Goal: Check status: Check status

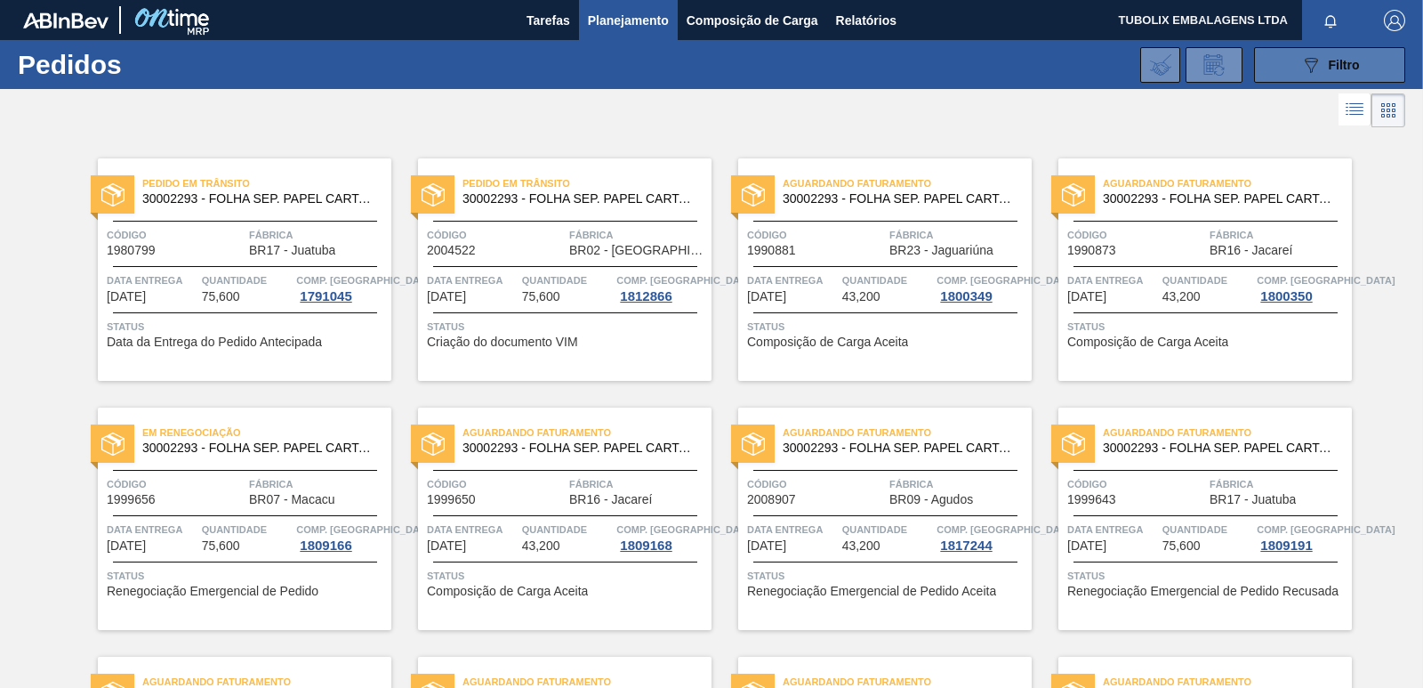
click at [1343, 74] on div "089F7B8B-B2A5-4AFE-B5C0-19BA573D28AC Filtro" at bounding box center [1330, 64] width 60 height 21
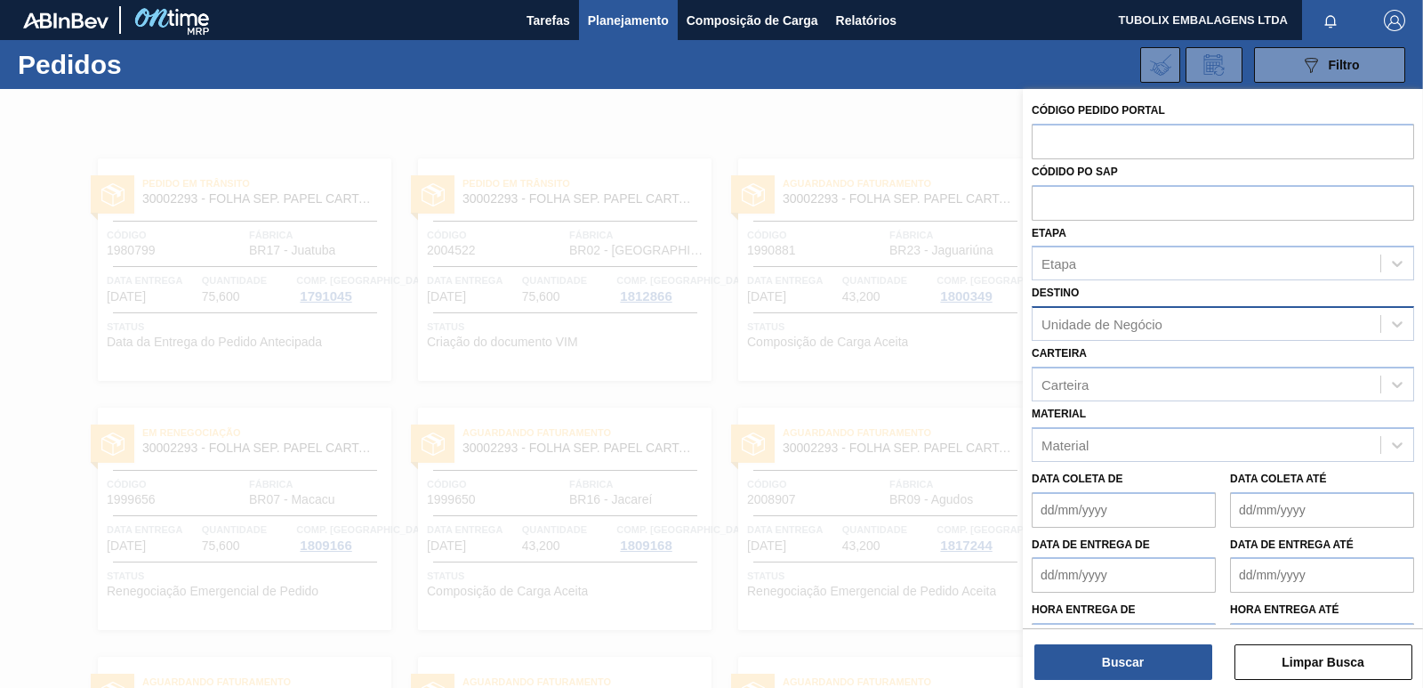
click at [1078, 320] on div "Unidade de Negócio" at bounding box center [1101, 324] width 121 height 15
type input "JUATUBA"
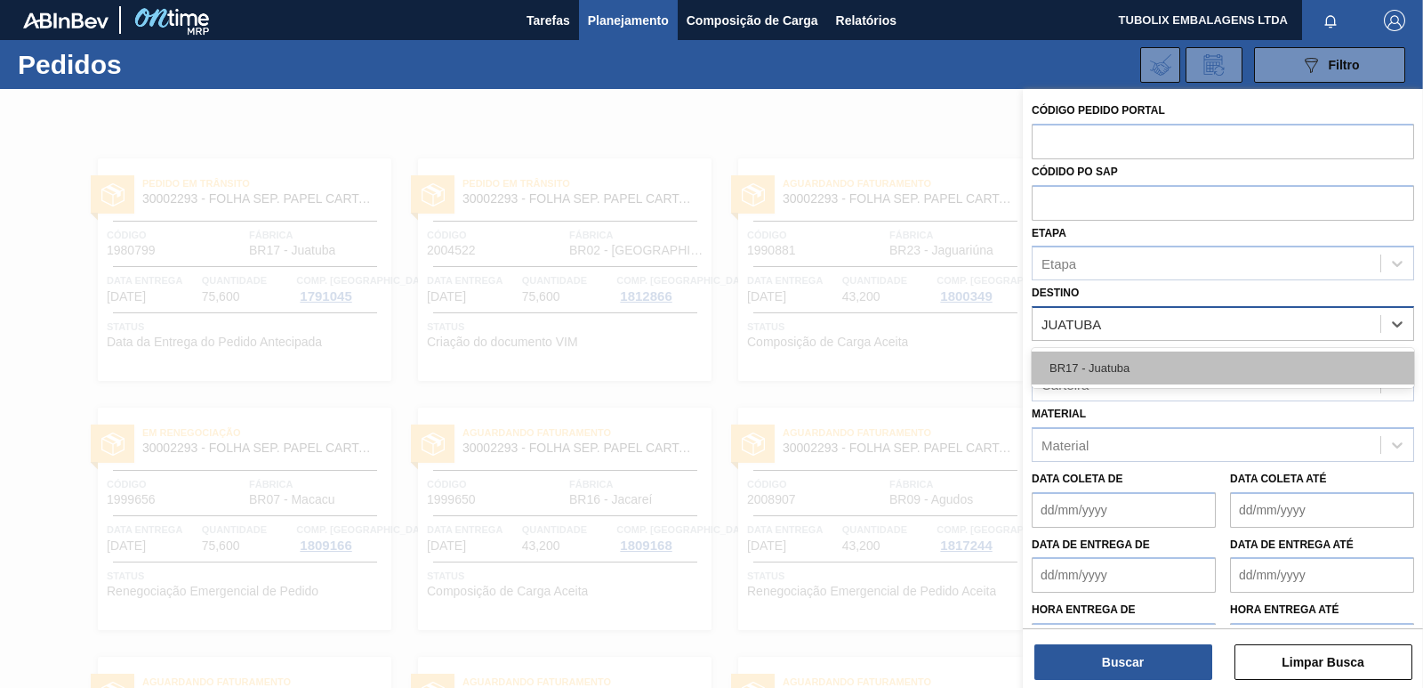
click at [1103, 358] on div "BR17 - Juatuba" at bounding box center [1223, 367] width 382 height 33
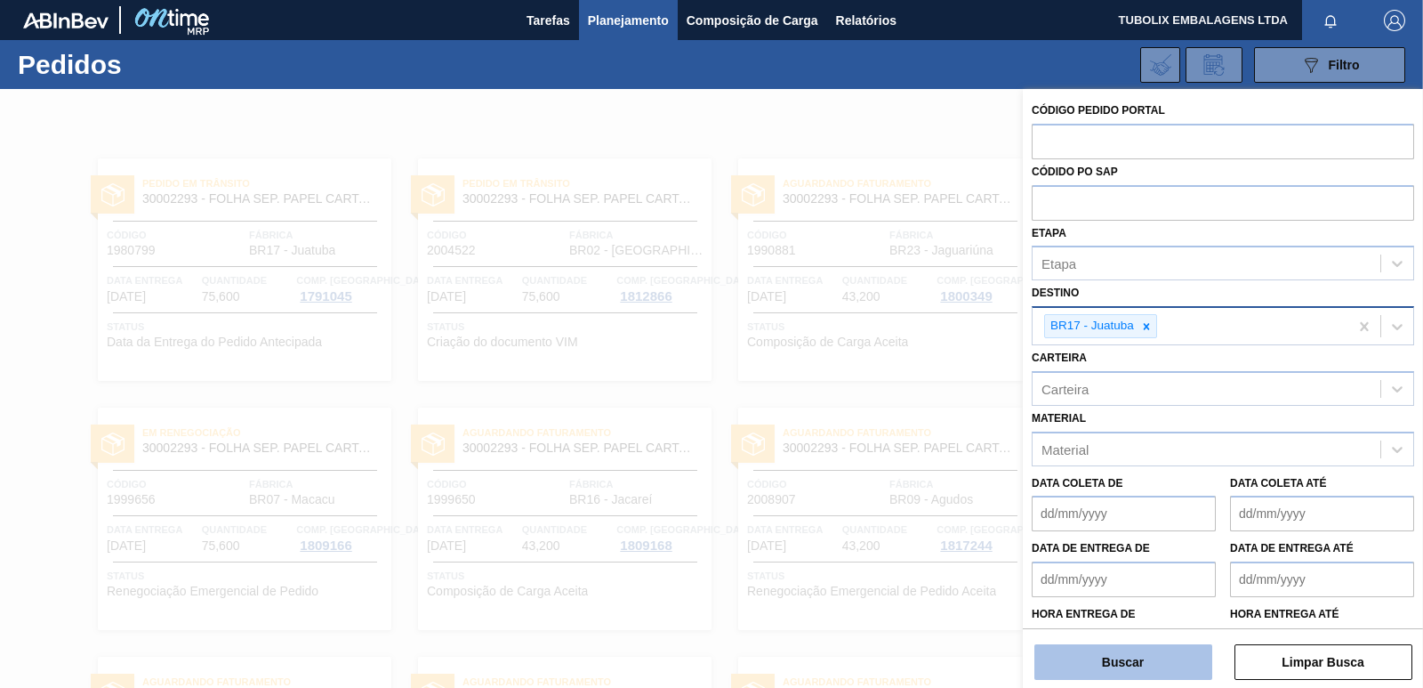
click at [1122, 663] on button "Buscar" at bounding box center [1123, 662] width 178 height 36
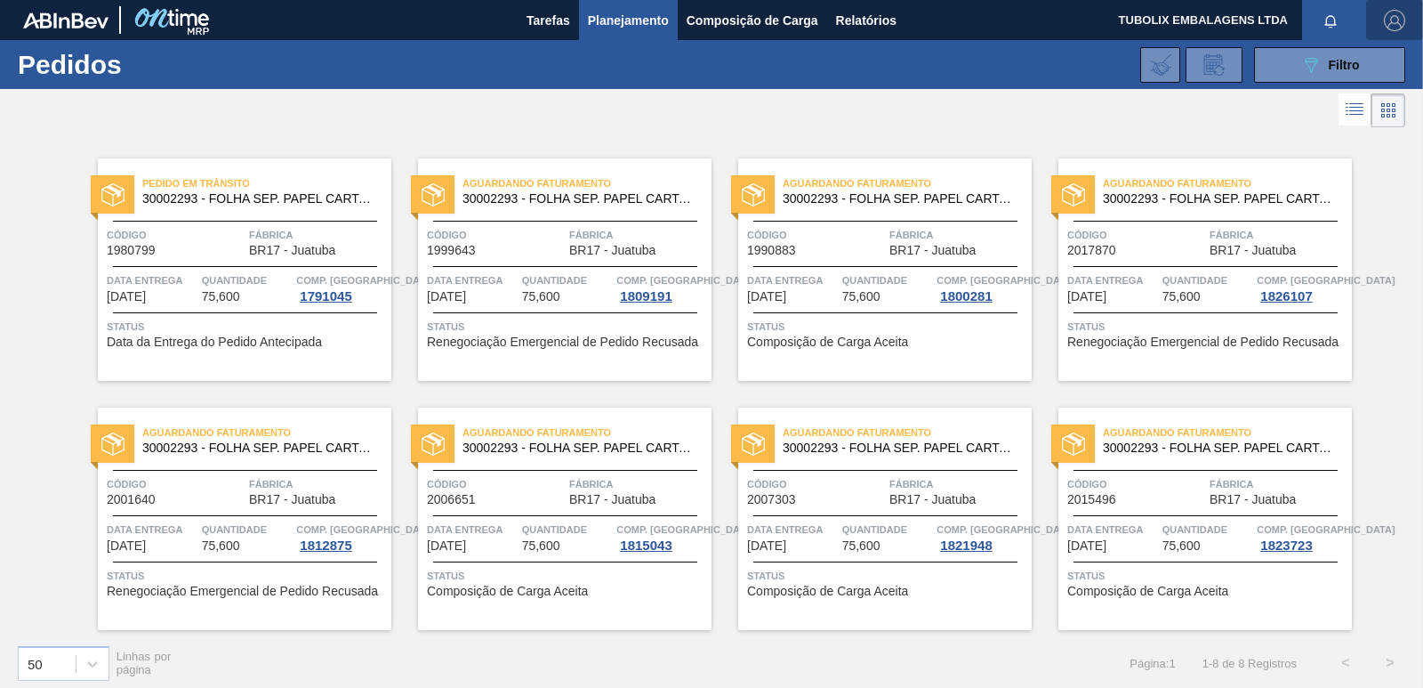
click at [1399, 18] on img "button" at bounding box center [1394, 20] width 21 height 21
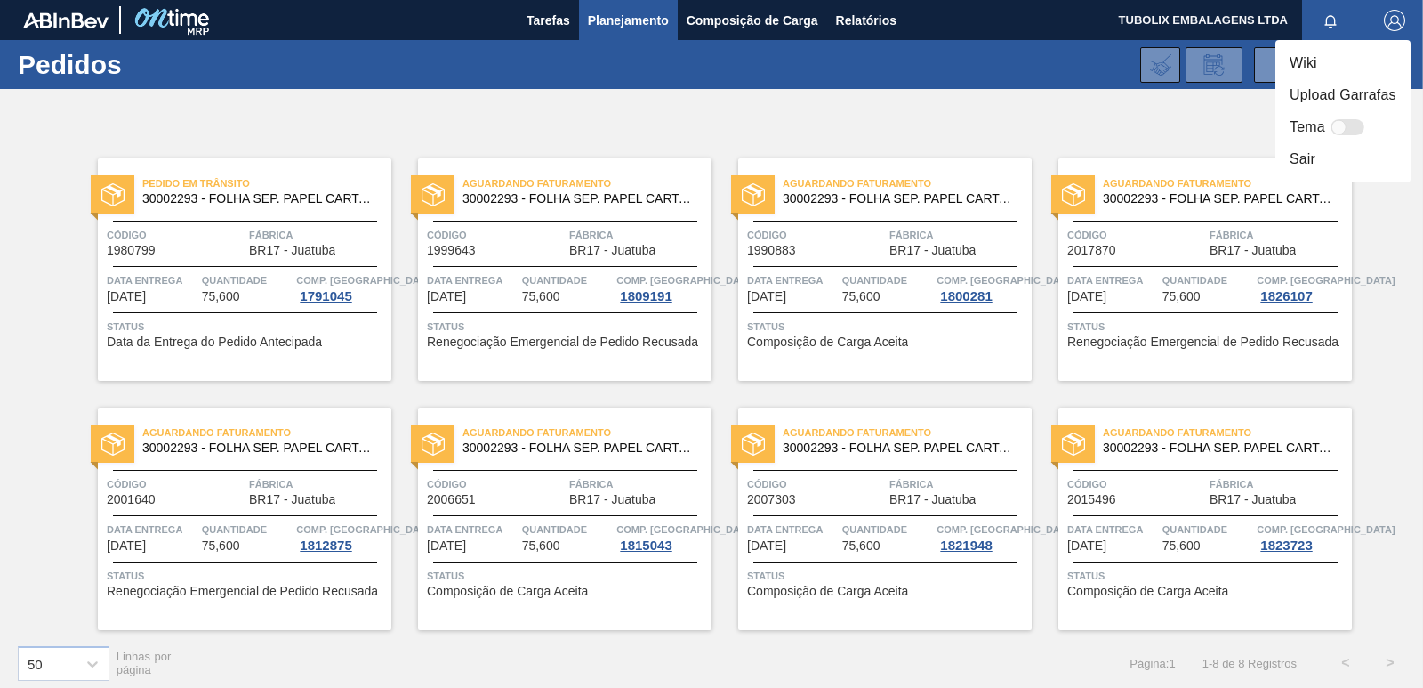
click at [1189, 123] on div at bounding box center [711, 344] width 1423 height 688
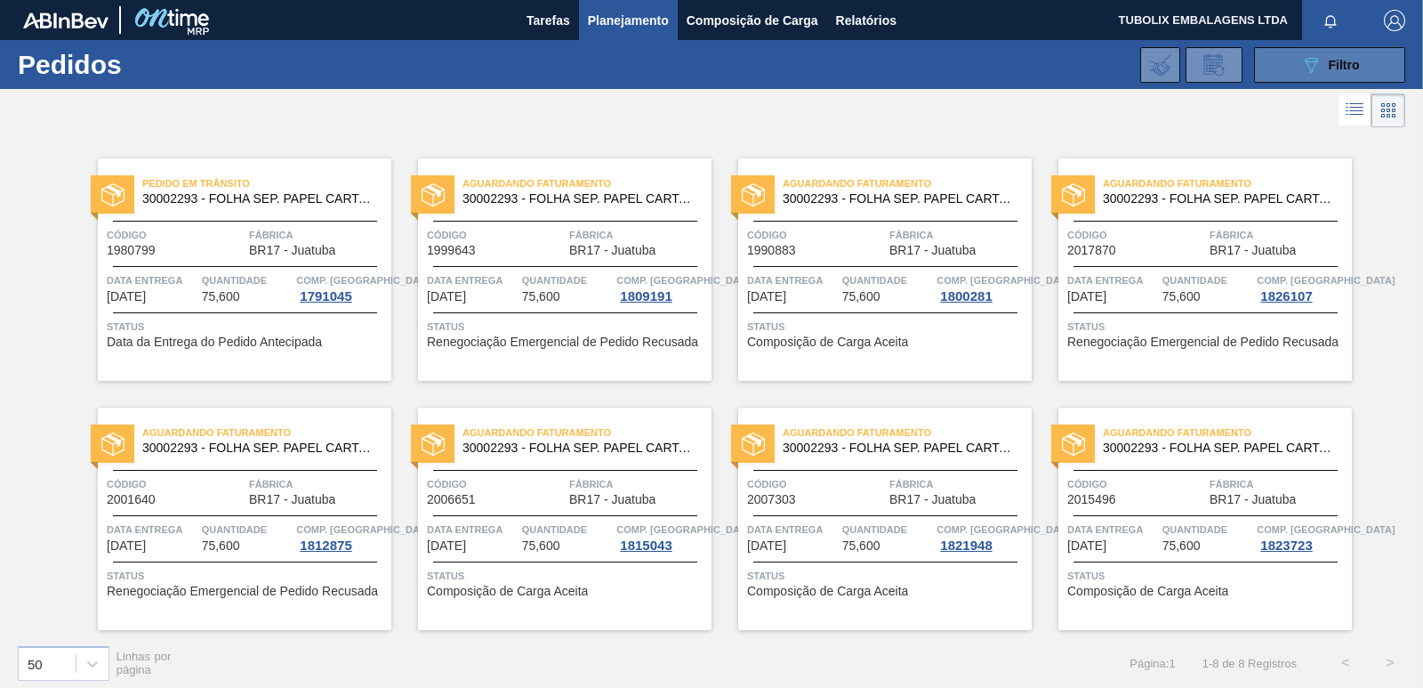
click at [1290, 76] on button "089F7B8B-B2A5-4AFE-B5C0-19BA573D28AC Filtro" at bounding box center [1329, 65] width 151 height 36
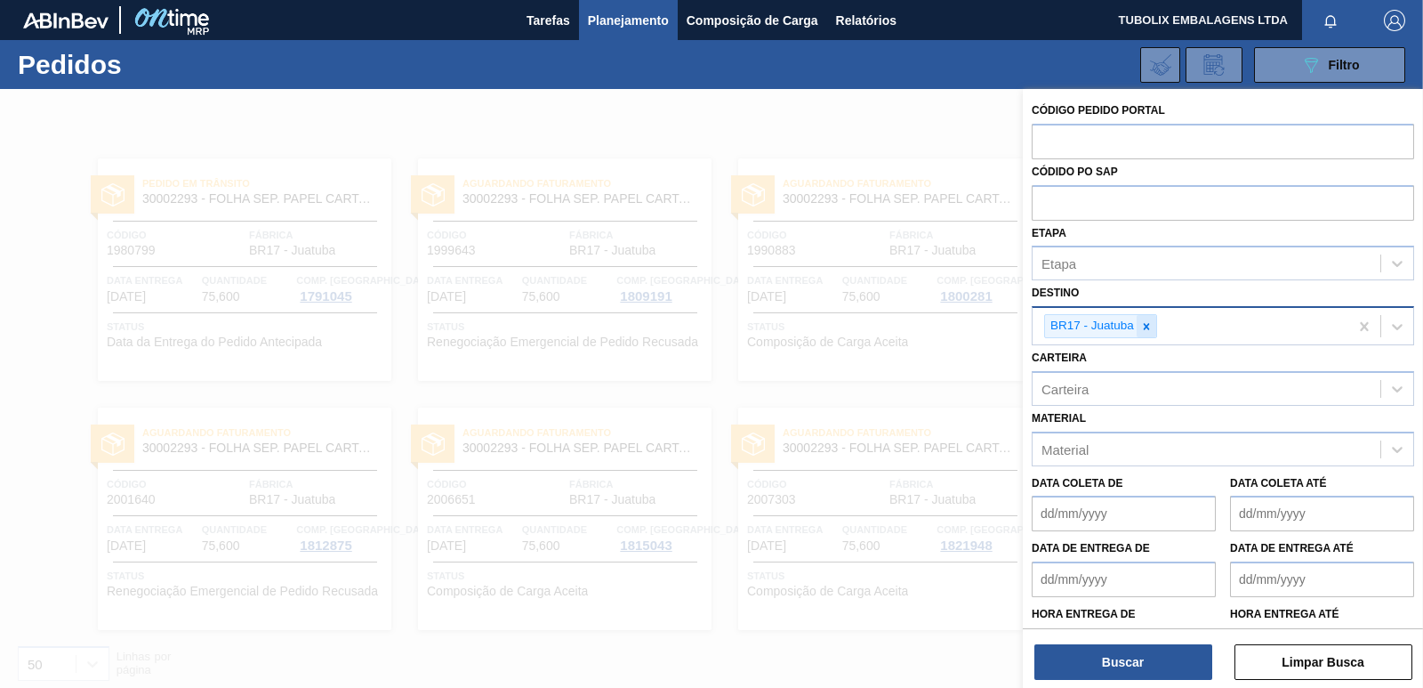
click at [1147, 316] on div at bounding box center [1147, 326] width 20 height 22
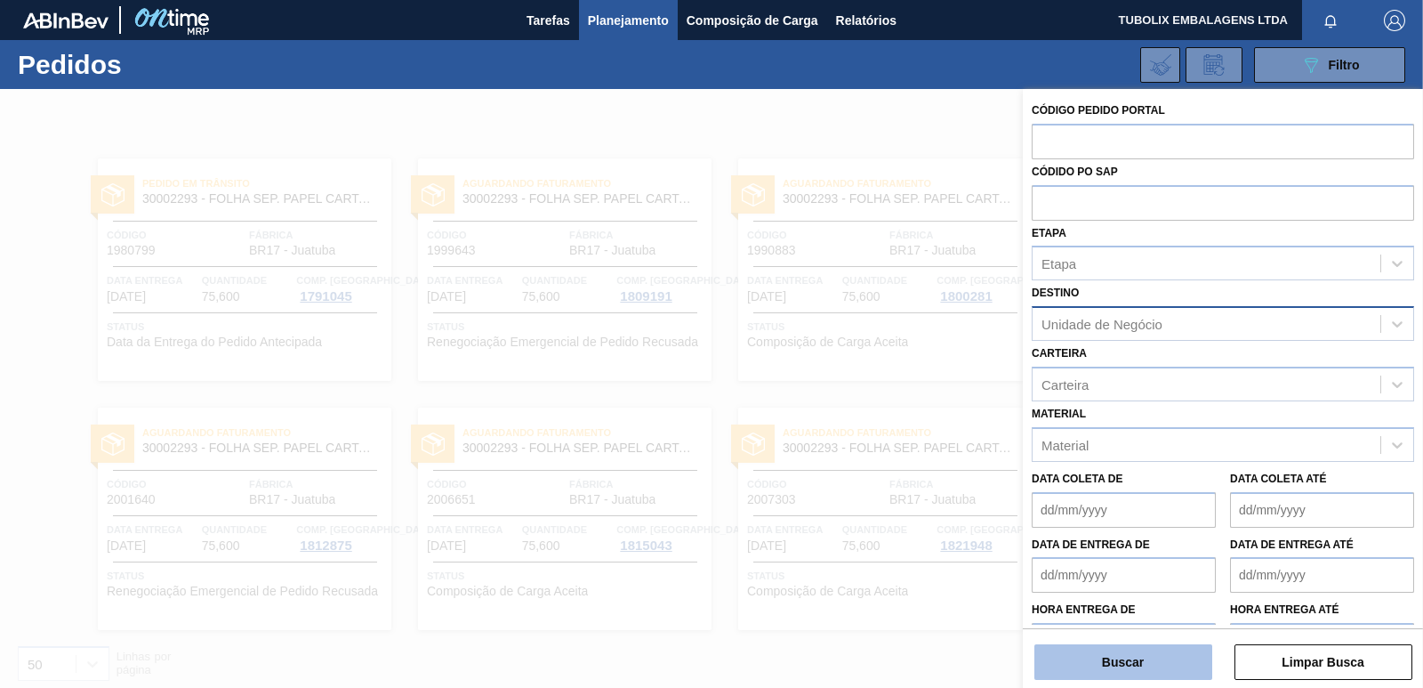
click at [1144, 666] on button "Buscar" at bounding box center [1123, 662] width 178 height 36
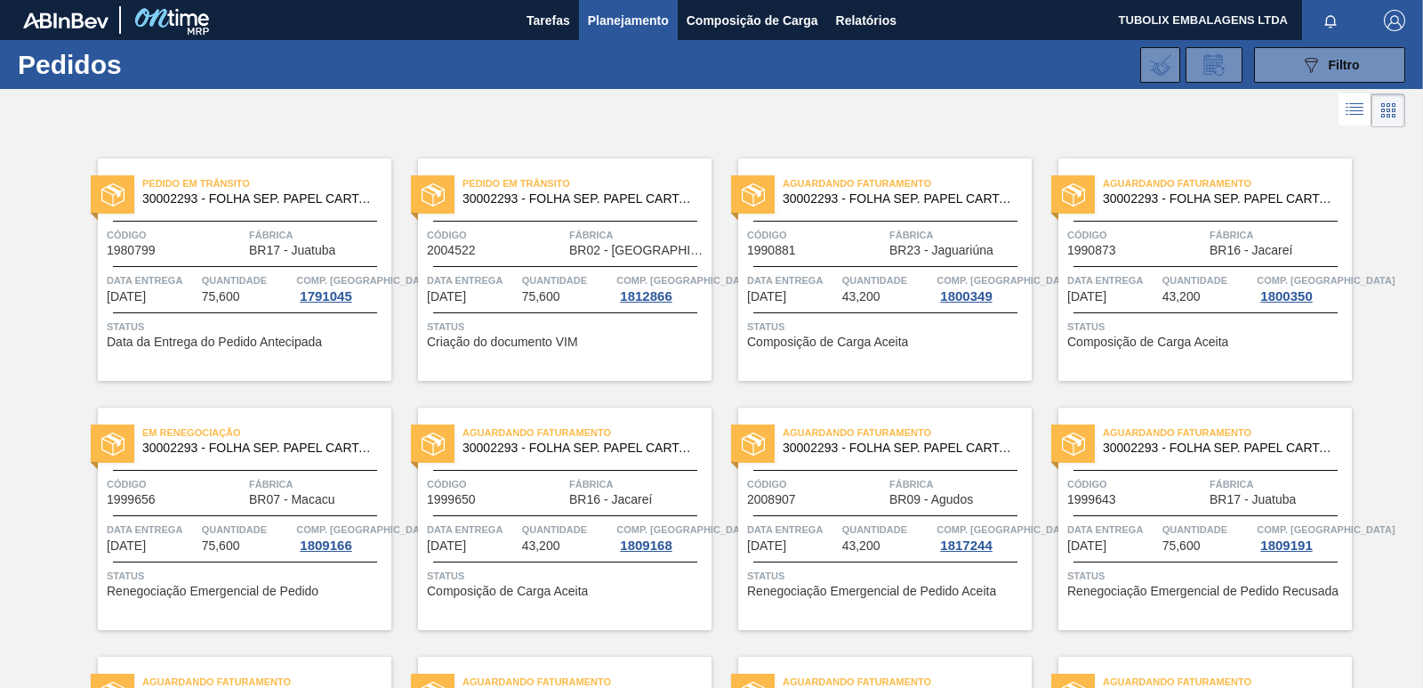
click at [316, 212] on div "Pedido em Trânsito 30002293 - FOLHA SEP. PAPEL CARTAO 1200x1000M 350g Código 19…" at bounding box center [245, 269] width 294 height 222
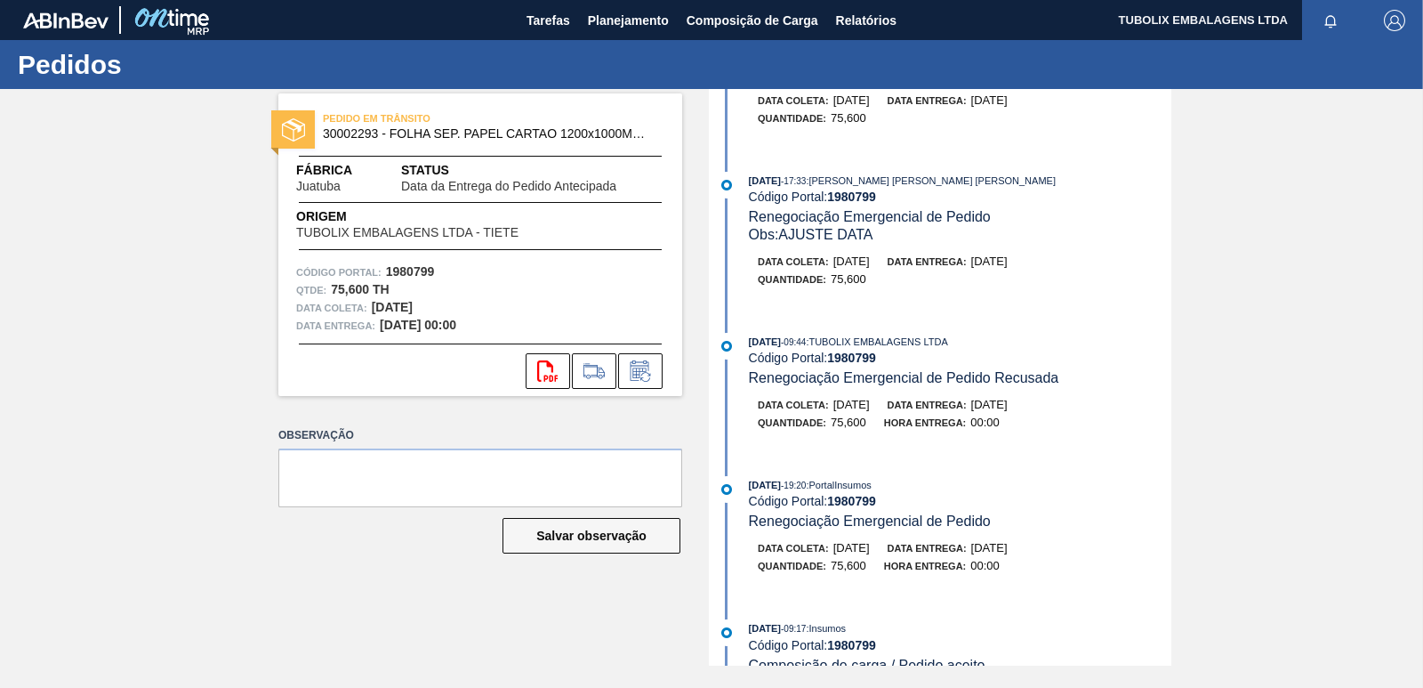
scroll to position [451, 0]
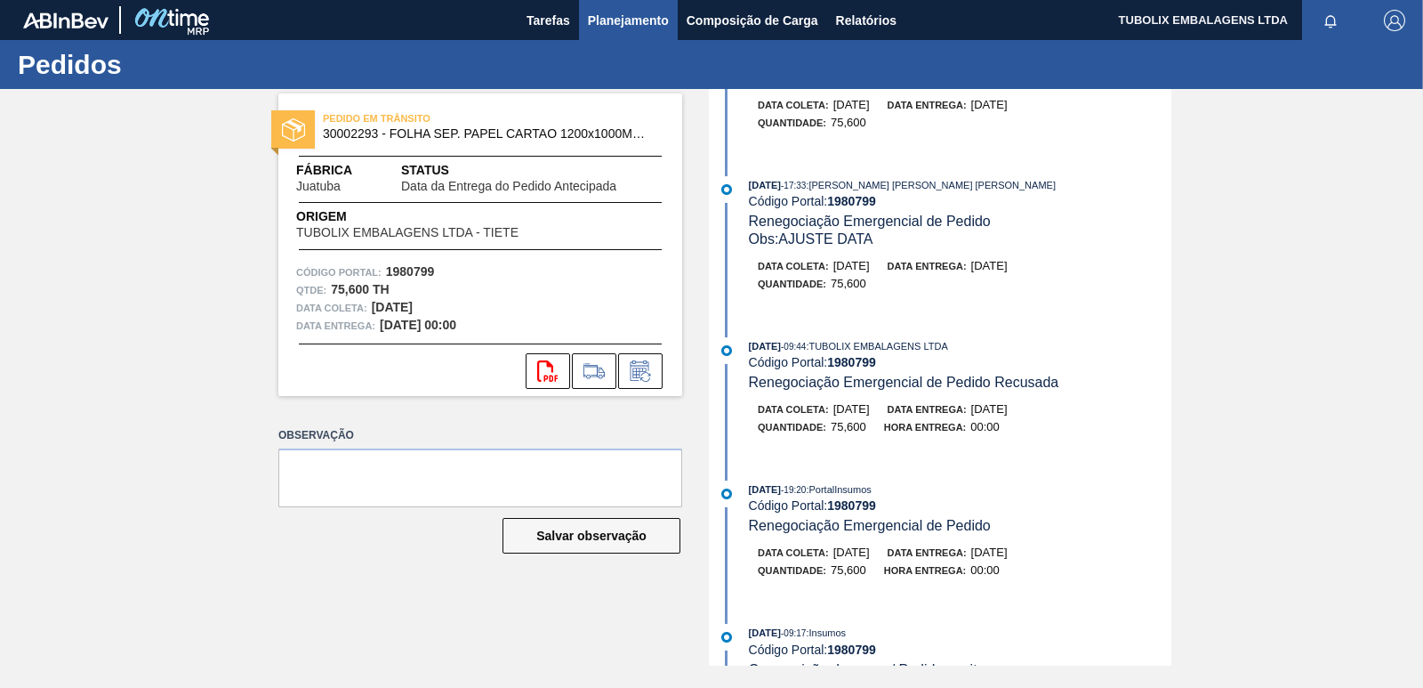
click at [630, 15] on span "Planejamento" at bounding box center [628, 20] width 81 height 21
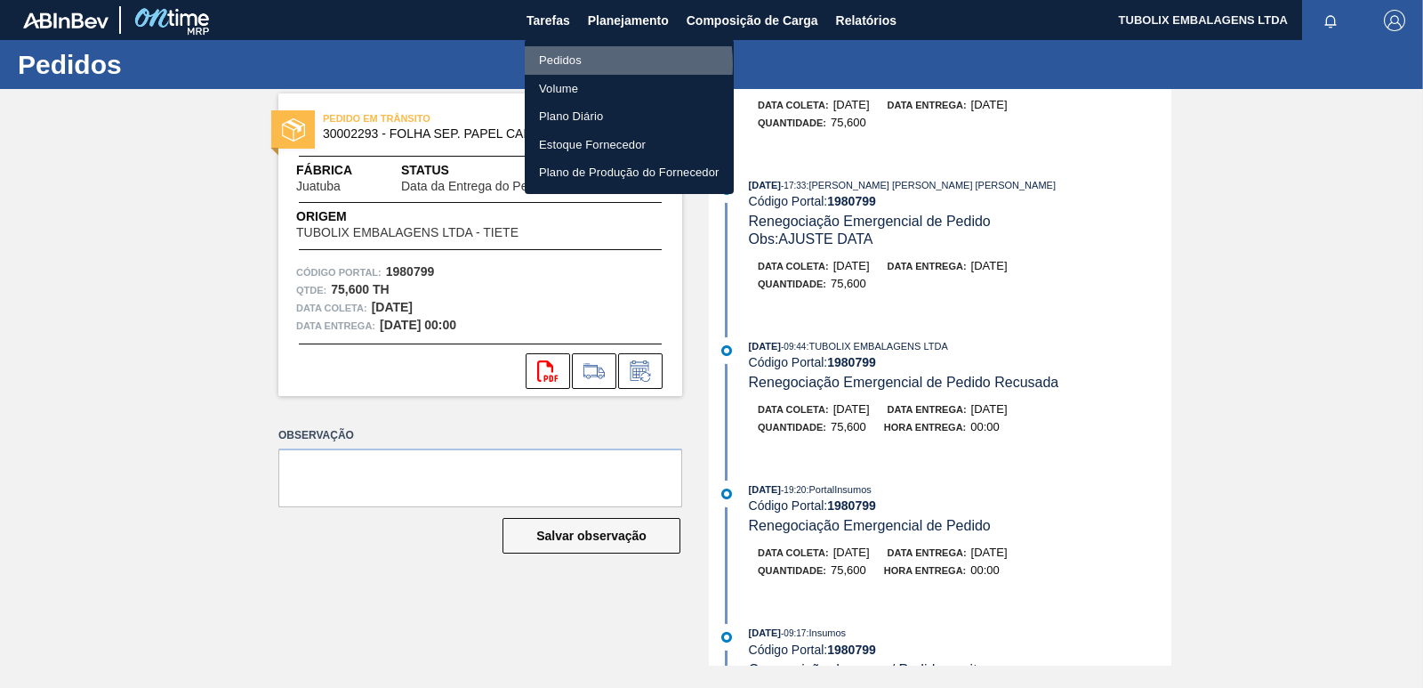
drag, startPoint x: 583, startPoint y: 64, endPoint x: 580, endPoint y: 107, distance: 42.8
click at [582, 64] on li "Pedidos" at bounding box center [629, 60] width 209 height 28
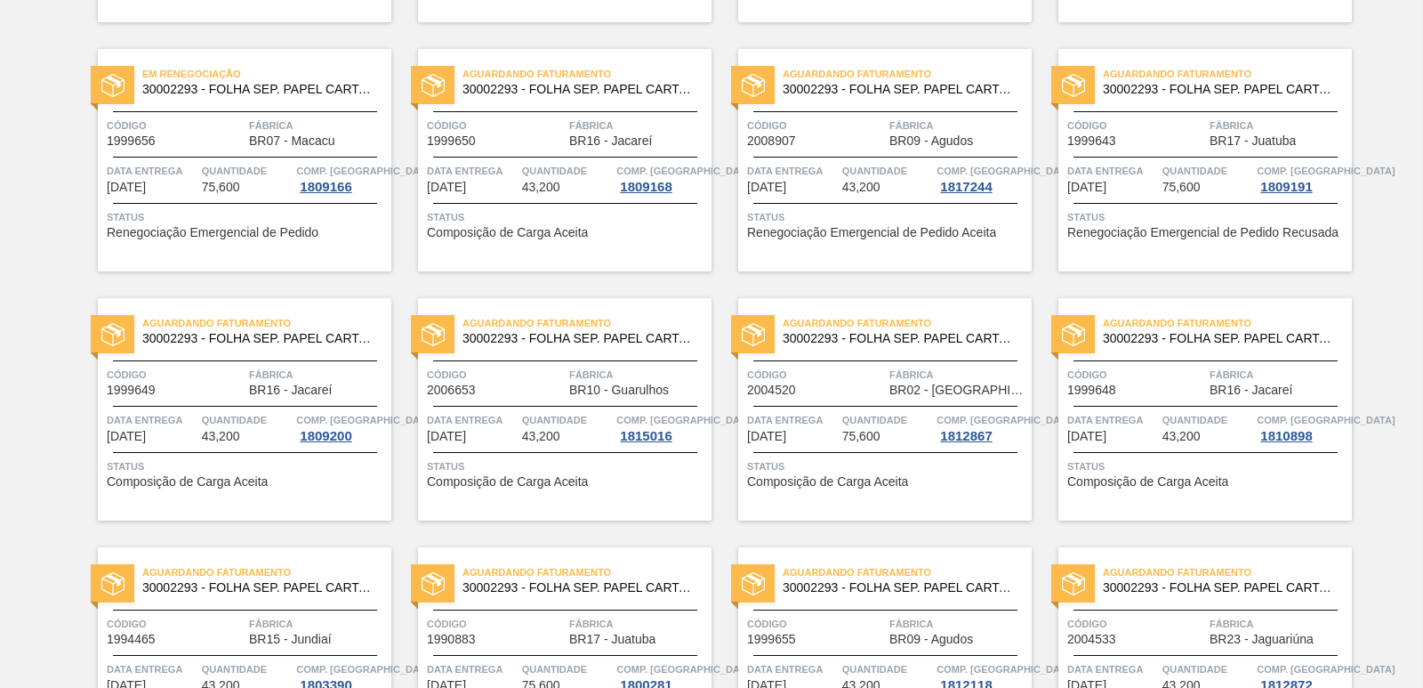
scroll to position [356, 0]
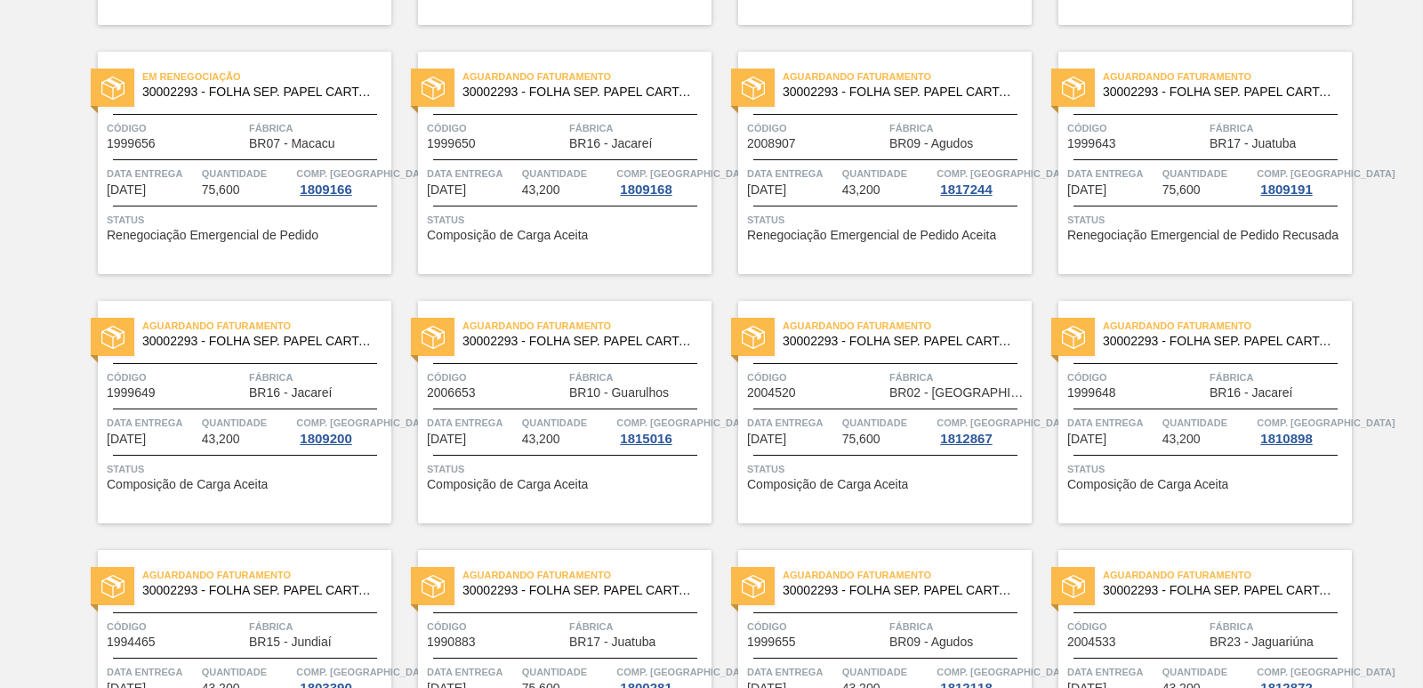
click at [1147, 157] on div "Aguardando Faturamento 30002293 - FOLHA SEP. PAPEL CARTAO 1200x1000M 350g Códig…" at bounding box center [1205, 163] width 294 height 222
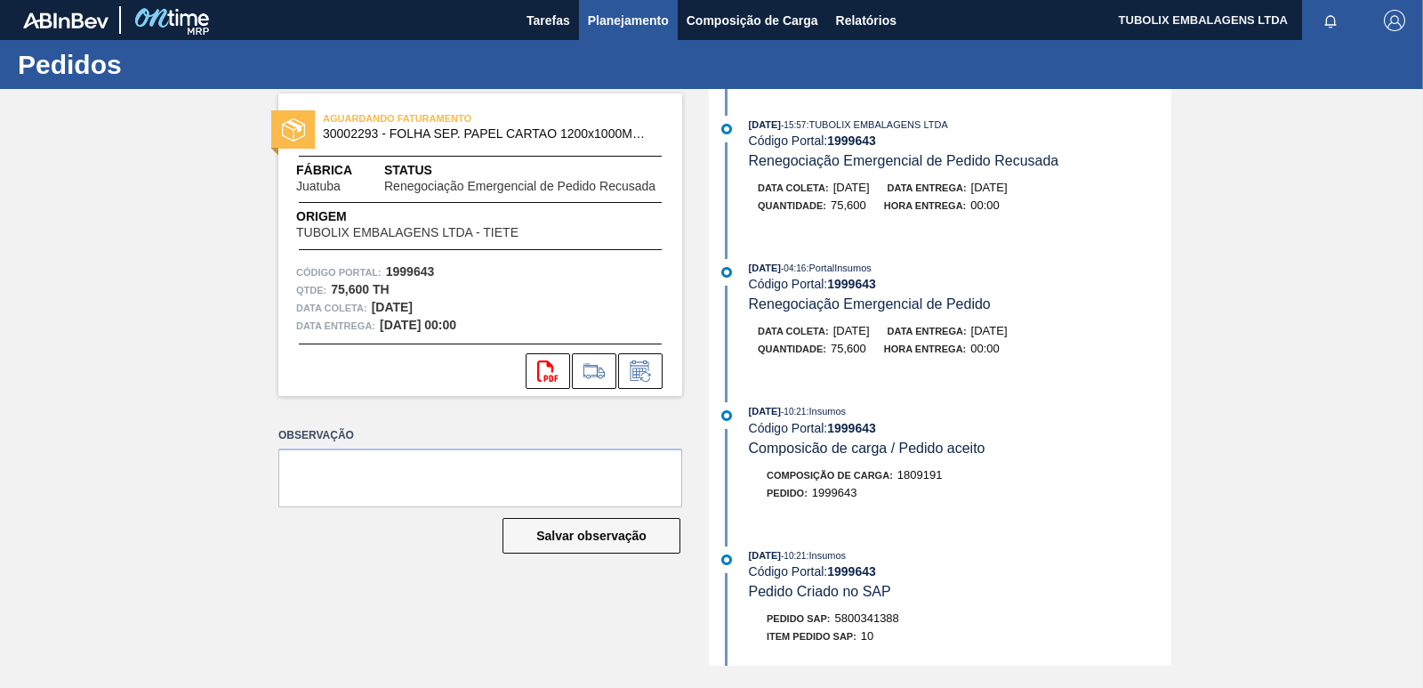
click at [626, 20] on span "Planejamento" at bounding box center [628, 20] width 81 height 21
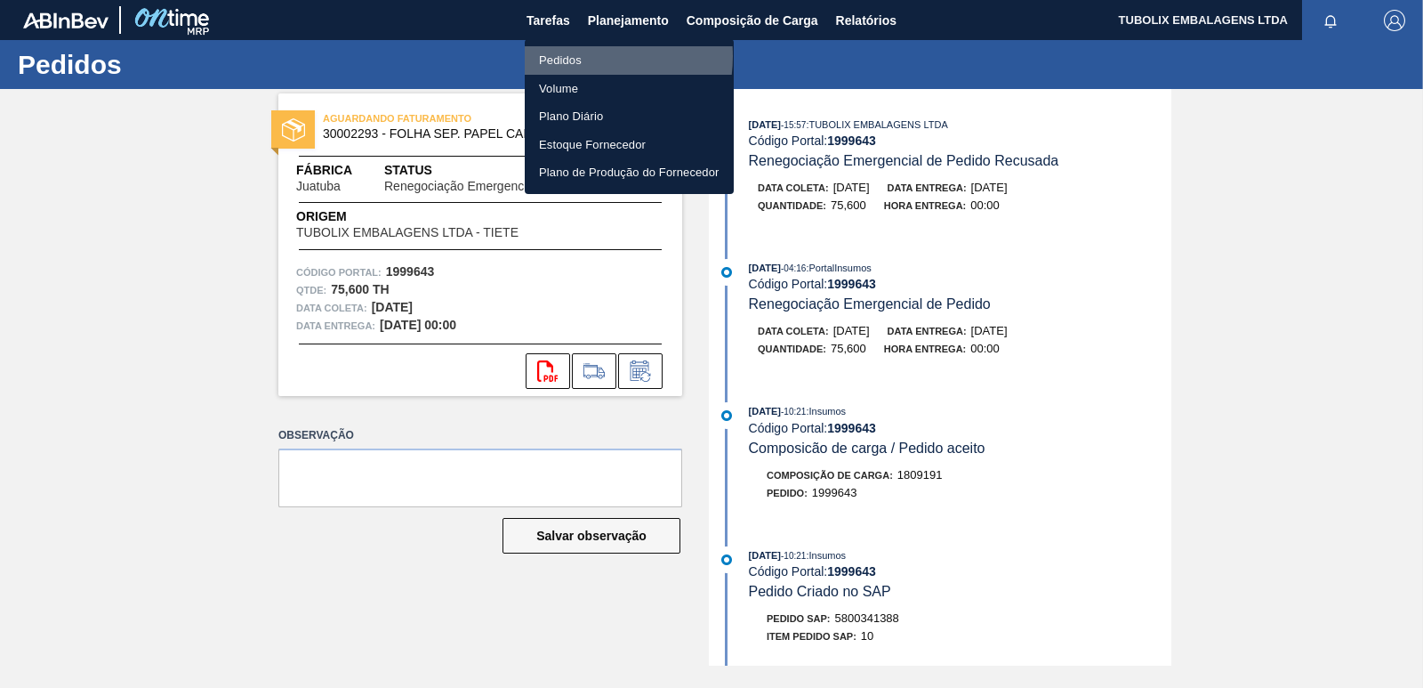
click at [576, 56] on li "Pedidos" at bounding box center [629, 60] width 209 height 28
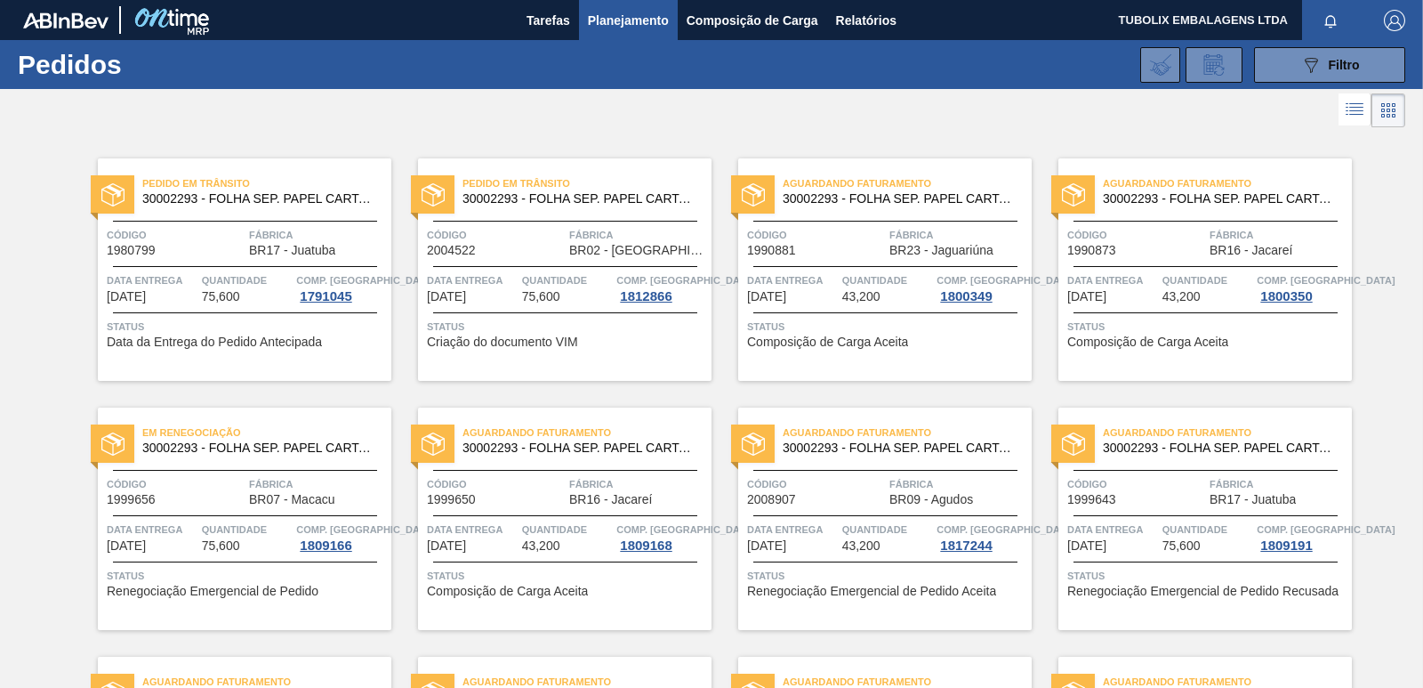
click at [279, 228] on span "Fábrica" at bounding box center [318, 235] width 138 height 18
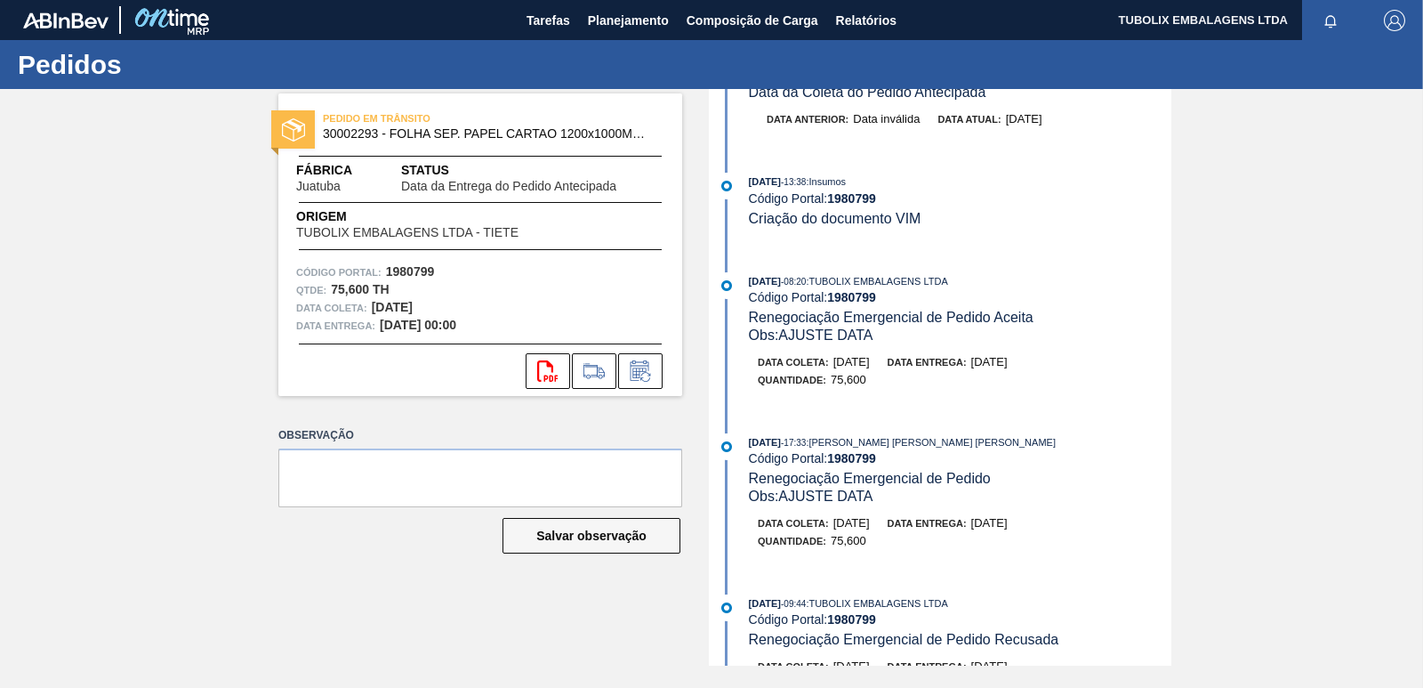
scroll to position [445, 0]
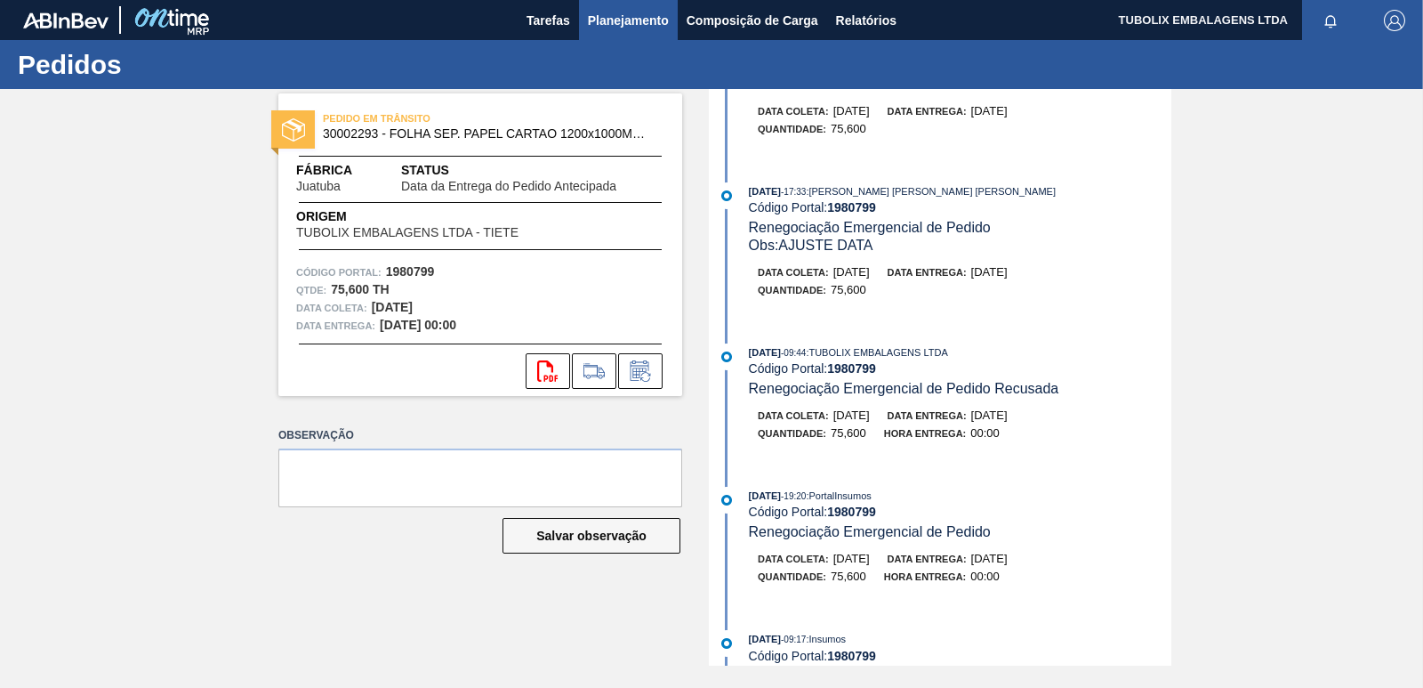
click at [642, 11] on span "Planejamento" at bounding box center [628, 20] width 81 height 21
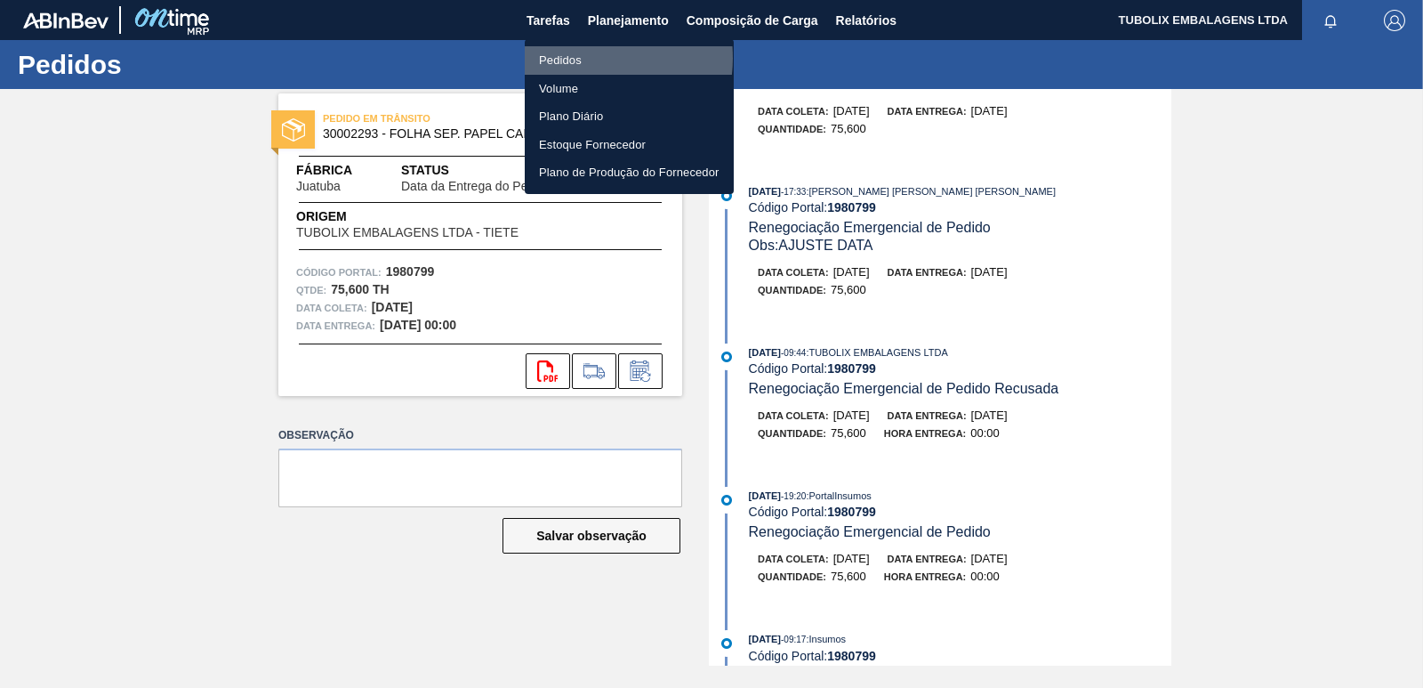
drag, startPoint x: 586, startPoint y: 58, endPoint x: 584, endPoint y: 67, distance: 9.1
click at [584, 58] on li "Pedidos" at bounding box center [629, 60] width 209 height 28
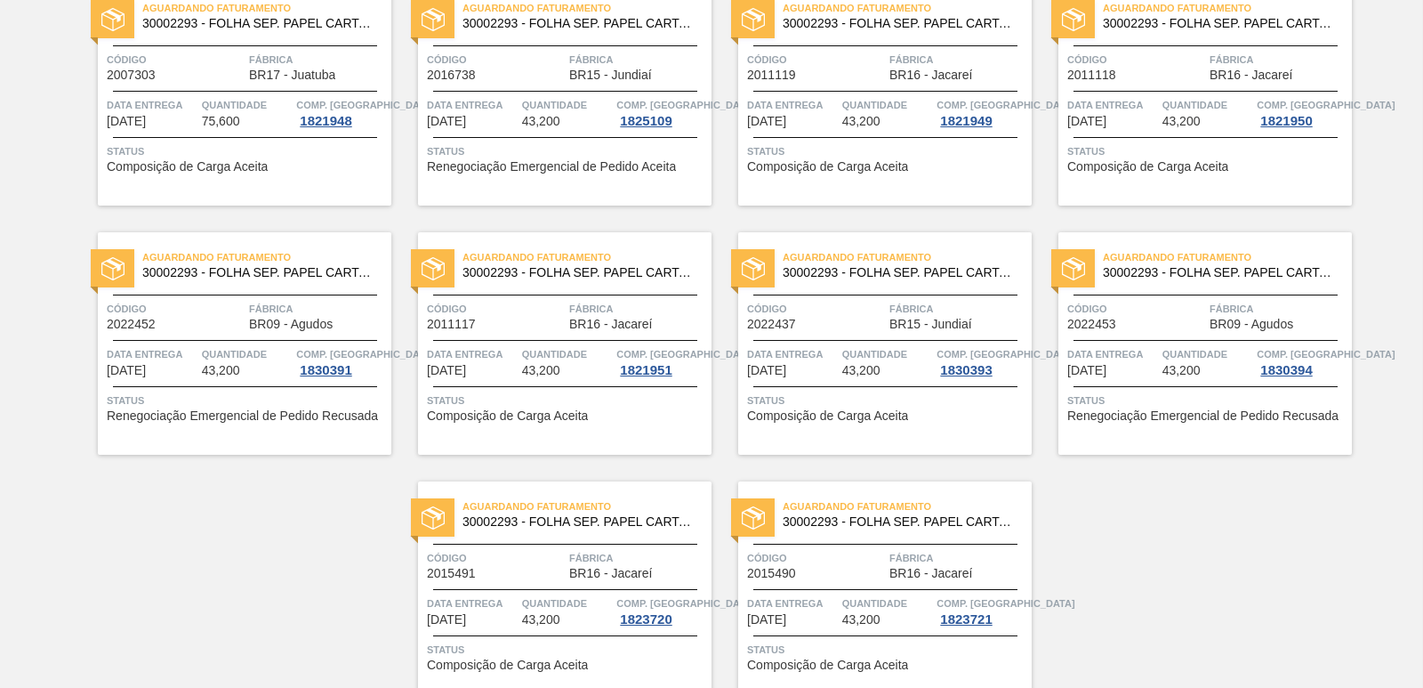
scroll to position [2747, 0]
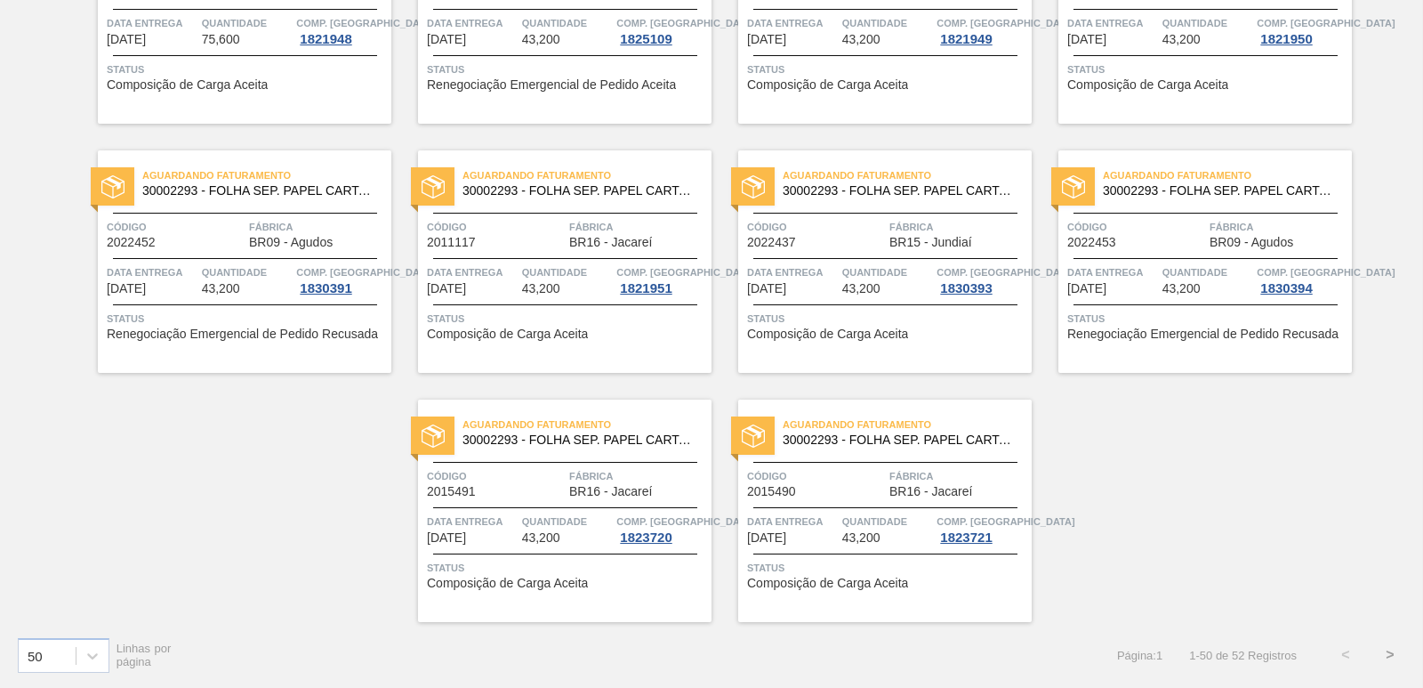
click at [1392, 650] on button ">" at bounding box center [1390, 654] width 44 height 44
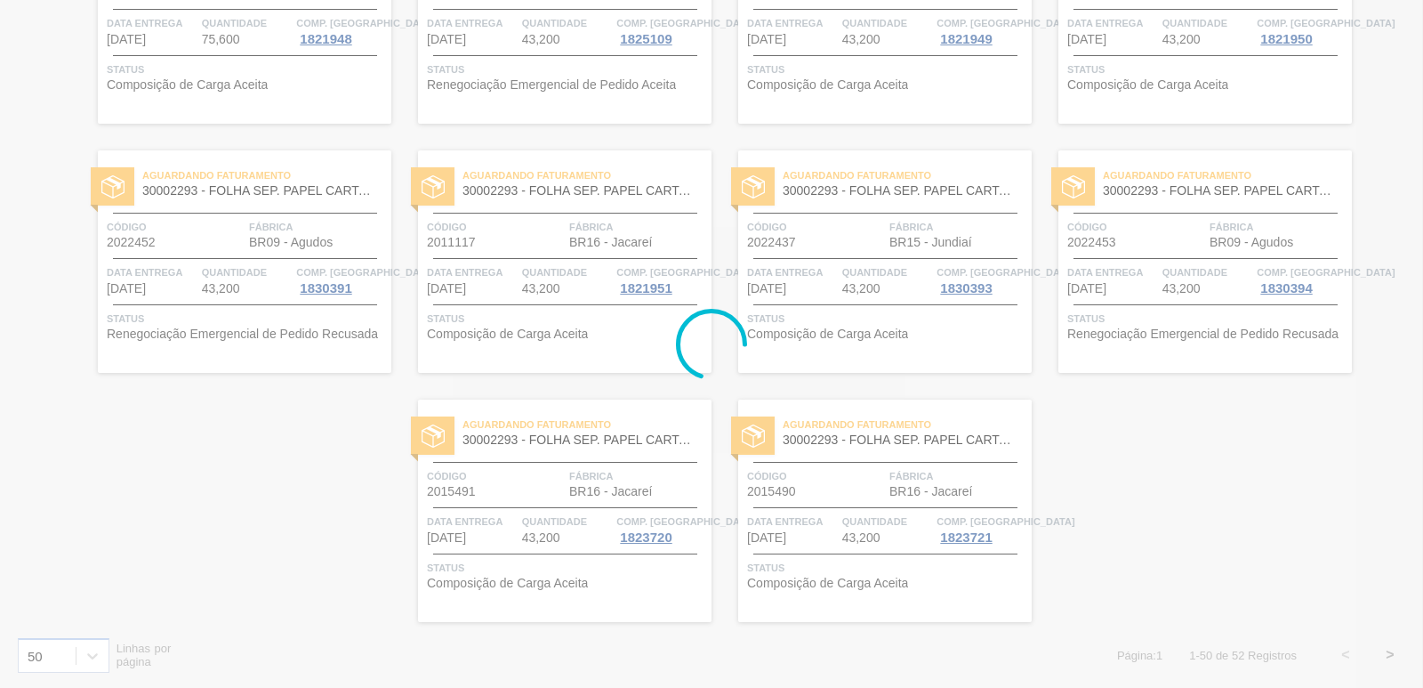
scroll to position [0, 0]
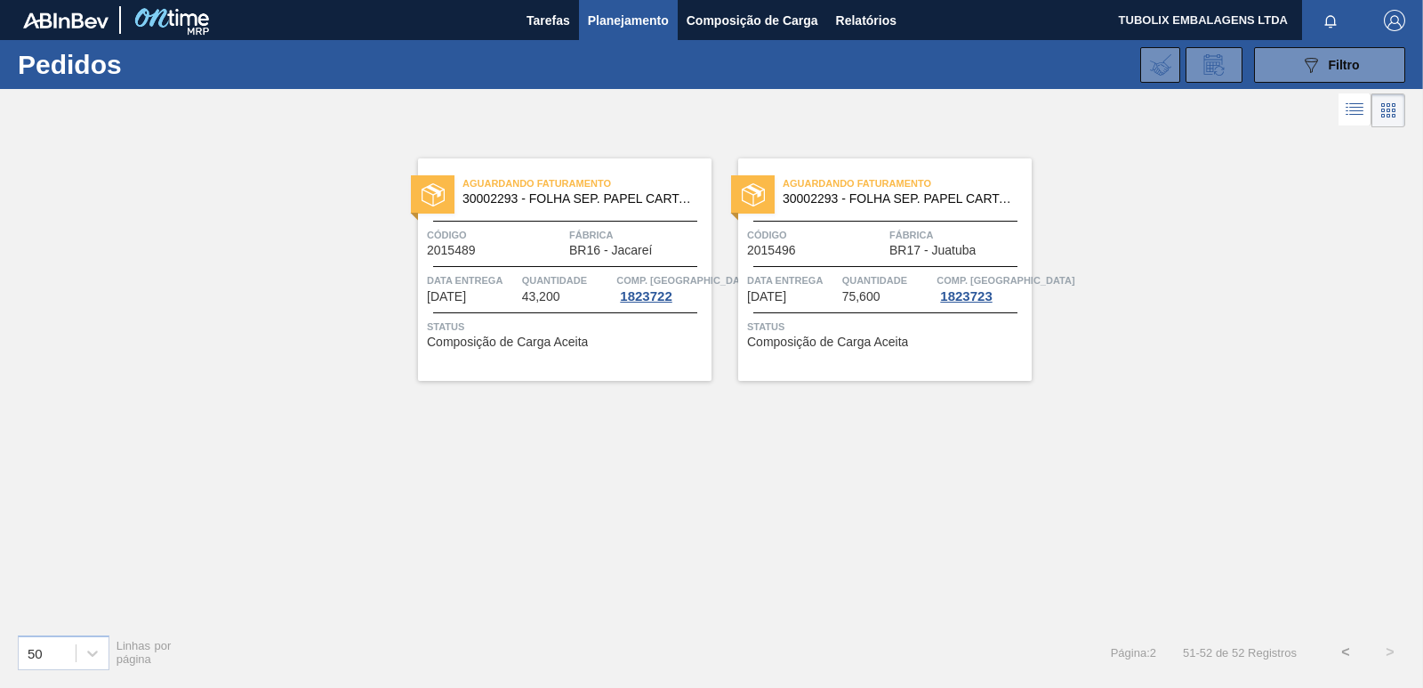
click at [1341, 647] on button "<" at bounding box center [1345, 652] width 44 height 44
